Goal: Use online tool/utility: Utilize a website feature to perform a specific function

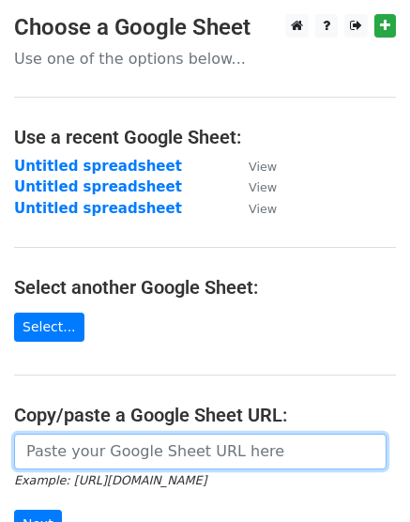
click at [90, 459] on input "url" at bounding box center [200, 452] width 373 height 36
paste input "[URL][DOMAIN_NAME]"
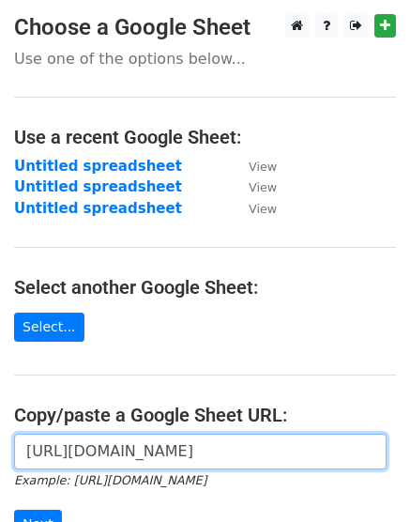
scroll to position [0, 458]
type input "[URL][DOMAIN_NAME]"
click at [14, 510] on input "Next" at bounding box center [38, 524] width 48 height 29
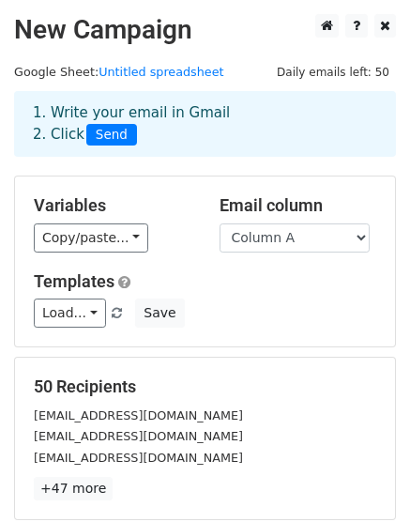
scroll to position [281, 0]
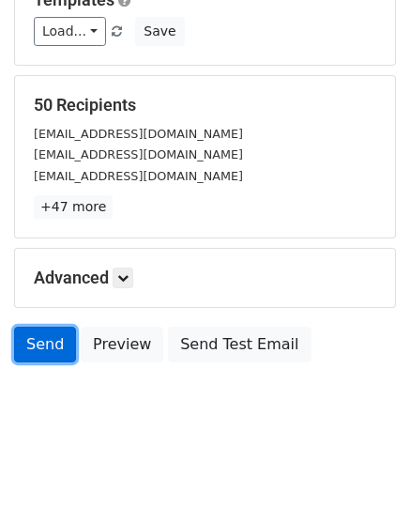
click at [35, 344] on link "Send" at bounding box center [45, 345] width 62 height 36
